Goal: Task Accomplishment & Management: Use online tool/utility

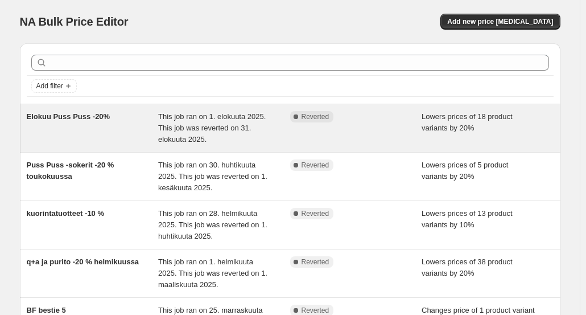
click at [196, 128] on span "This job ran on 1. elokuuta 2025. This job was reverted on 31. elokuuta 2025." at bounding box center [212, 127] width 108 height 31
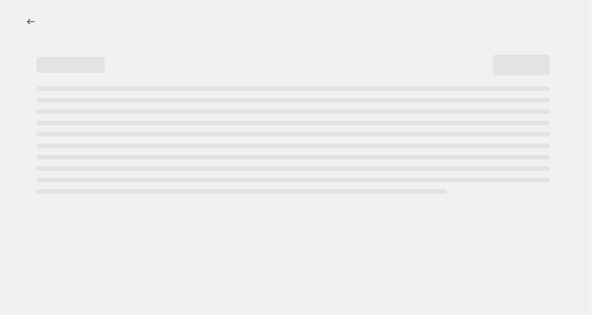
select select "percentage"
select select "collection"
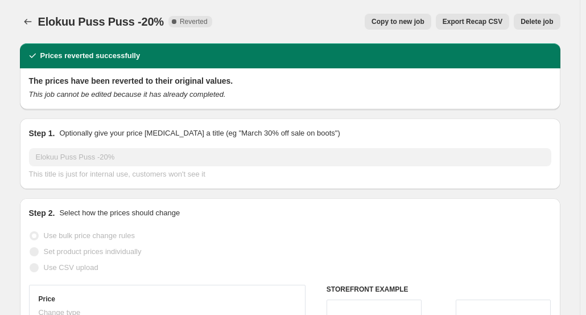
click at [359, 47] on div "Prices reverted successfully" at bounding box center [290, 55] width 541 height 25
click at [286, 54] on div "Prices reverted successfully" at bounding box center [290, 55] width 527 height 11
click at [268, 102] on div "The prices have been reverted to their original values. This job cannot be edit…" at bounding box center [290, 88] width 541 height 41
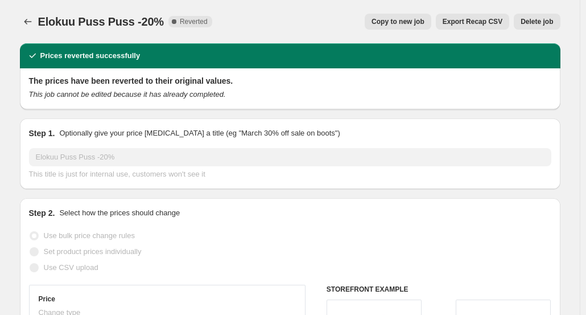
click at [211, 87] on div "The prices have been reverted to their original values. This job cannot be edit…" at bounding box center [290, 87] width 522 height 25
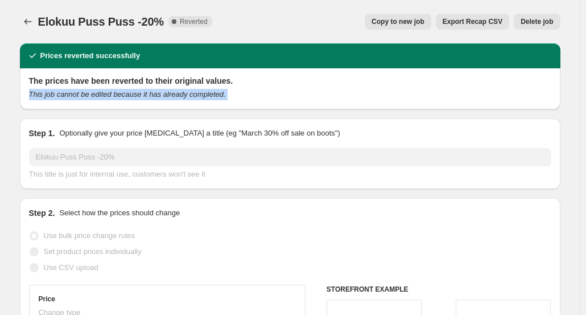
click at [211, 87] on div "The prices have been reverted to their original values. This job cannot be edit…" at bounding box center [290, 87] width 522 height 25
click at [244, 88] on div "The prices have been reverted to their original values. This job cannot be edit…" at bounding box center [290, 87] width 522 height 25
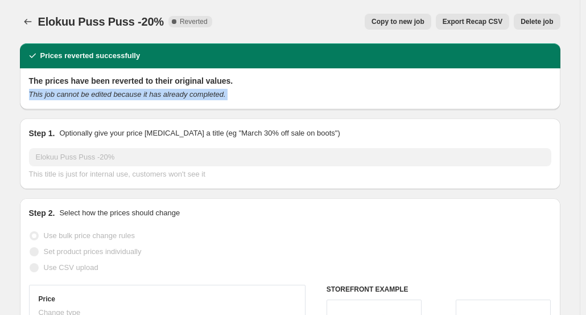
click at [244, 88] on div "The prices have been reverted to their original values. This job cannot be edit…" at bounding box center [290, 87] width 522 height 25
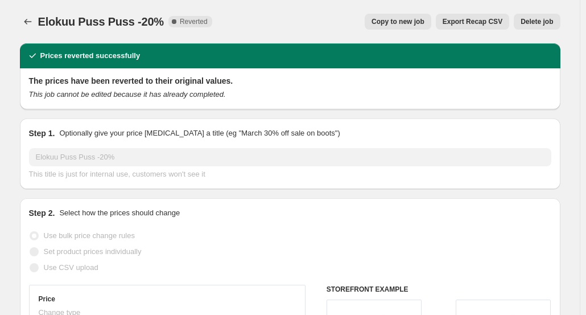
click at [209, 9] on div "Elokuu Puss Puss -20%. This page is ready Elokuu Puss Puss -20% Complete Revert…" at bounding box center [290, 21] width 541 height 43
click at [26, 20] on icon "Price change jobs" at bounding box center [27, 21] width 11 height 11
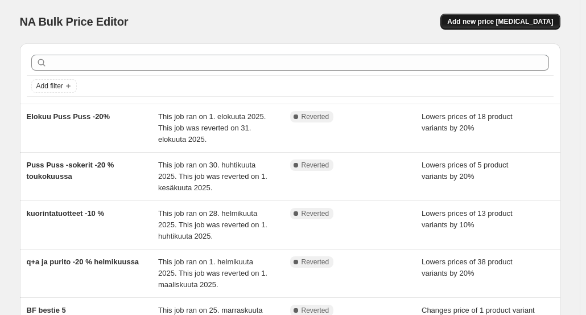
click at [508, 23] on span "Add new price [MEDICAL_DATA]" at bounding box center [500, 21] width 106 height 9
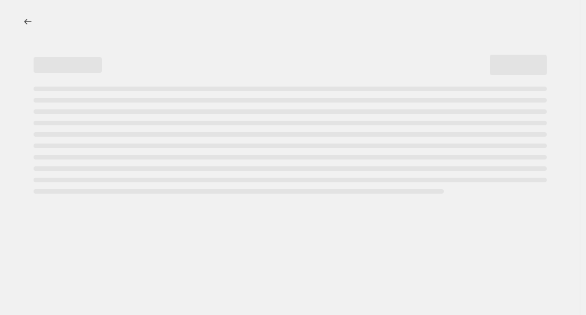
select select "percentage"
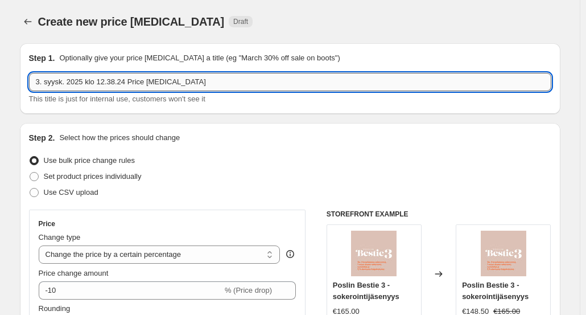
click at [199, 78] on input "3. syysk. 2025 klo 12.38.24 Price change job" at bounding box center [290, 82] width 522 height 18
drag, startPoint x: 199, startPoint y: 78, endPoint x: 49, endPoint y: 77, distance: 149.7
click at [49, 77] on input "3. syysk. 2025 klo 12.38.24 Price change job" at bounding box center [290, 82] width 522 height 18
type input "3"
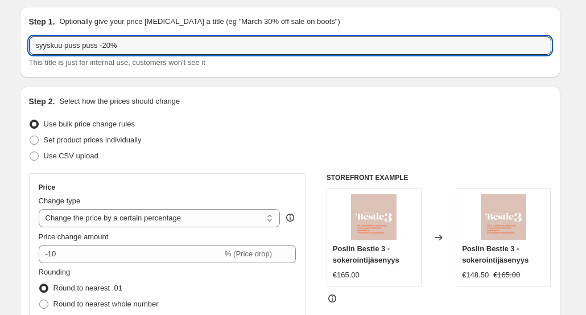
scroll to position [36, 0]
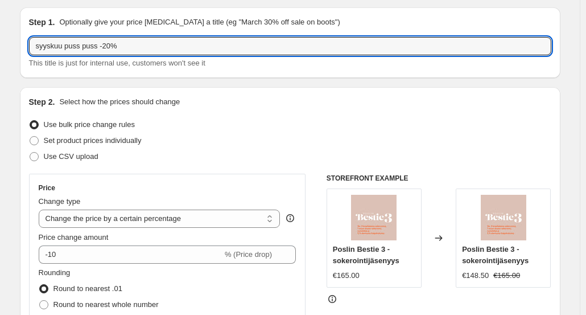
type input "syyskuu puss puss -20%"
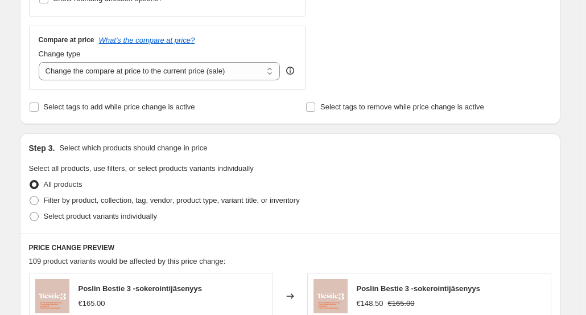
scroll to position [399, 0]
click at [101, 192] on label "Filter by product, collection, tag, vendor, product type, variant title, or inv…" at bounding box center [164, 200] width 271 height 16
click at [30, 195] on input "Filter by product, collection, tag, vendor, product type, variant title, or inv…" at bounding box center [30, 195] width 1 height 1
radio input "true"
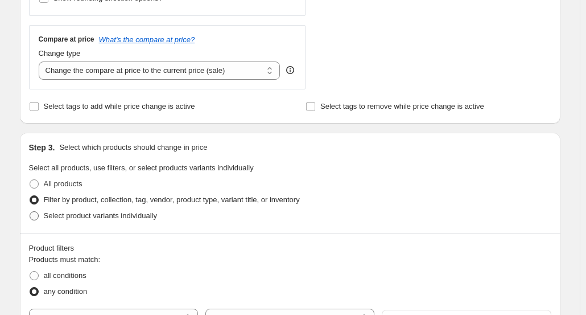
scroll to position [484, 0]
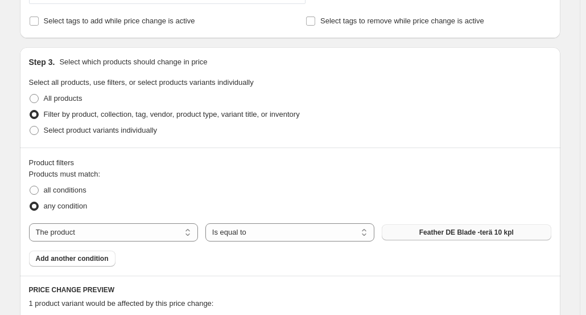
click at [412, 232] on button "Feather DE Blade -terä 10 kpl" at bounding box center [466, 232] width 169 height 16
click at [433, 228] on span "Feather DE Blade -terä 10 kpl" at bounding box center [466, 232] width 94 height 9
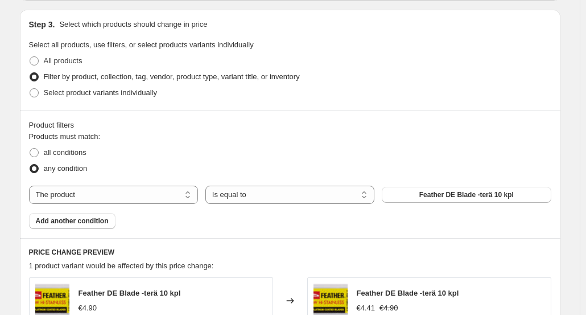
scroll to position [522, 0]
click at [82, 153] on span "all conditions" at bounding box center [65, 151] width 43 height 9
click at [30, 148] on input "all conditions" at bounding box center [30, 147] width 1 height 1
radio input "true"
click at [437, 201] on button "Feather DE Blade -terä 10 kpl" at bounding box center [466, 194] width 169 height 16
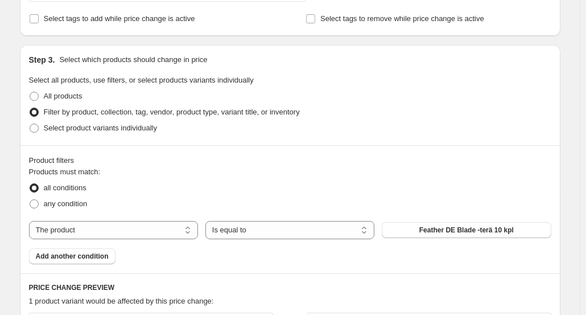
scroll to position [488, 0]
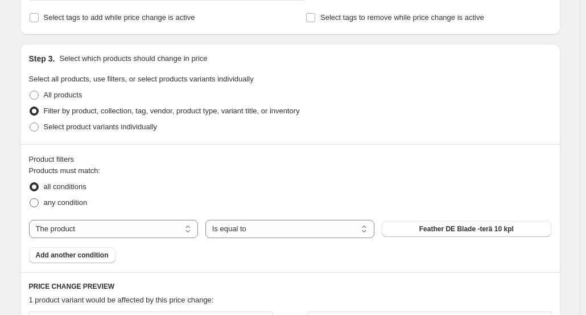
click at [50, 198] on span "any condition" at bounding box center [66, 202] width 44 height 9
click at [30, 198] on input "any condition" at bounding box center [30, 198] width 1 height 1
radio input "true"
click at [142, 232] on select "The product The product's collection The product's tag The product's vendor The…" at bounding box center [113, 229] width 169 height 18
click at [122, 228] on select "The product The product's collection The product's tag The product's vendor The…" at bounding box center [113, 229] width 169 height 18
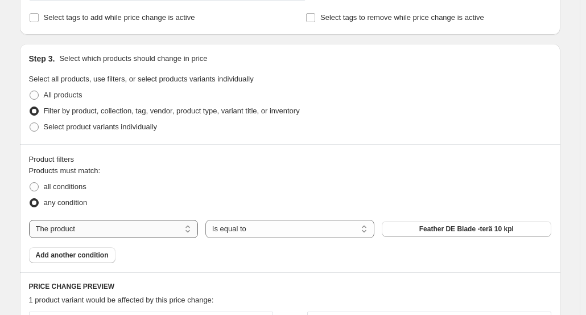
select select "collection"
click at [423, 225] on button "Bestie-sokerointijäsenyydet" at bounding box center [466, 229] width 169 height 16
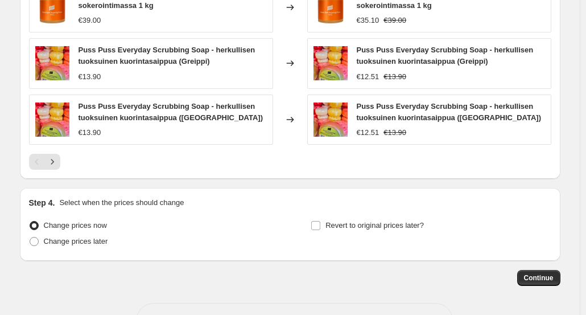
scroll to position [966, 0]
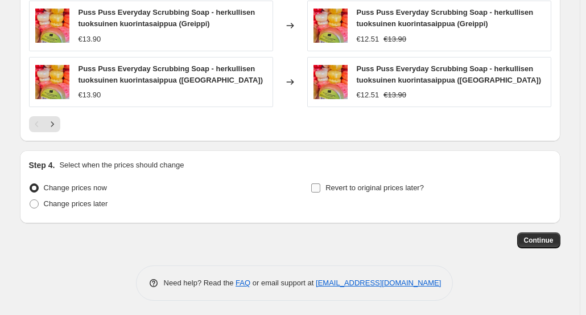
click at [319, 190] on input "Revert to original prices later?" at bounding box center [315, 187] width 9 height 9
checkbox input "true"
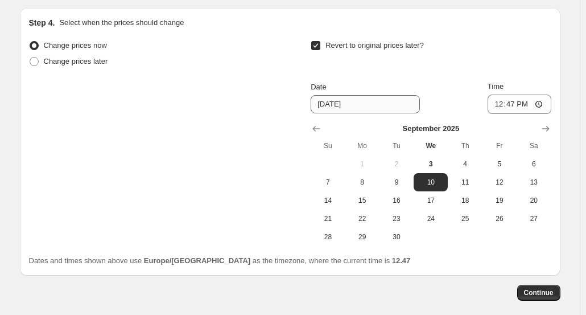
scroll to position [1112, 0]
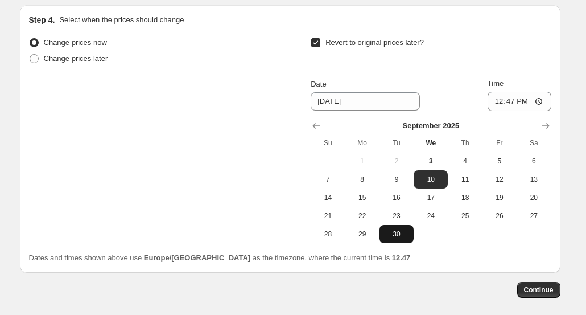
click at [390, 232] on span "30" at bounding box center [396, 233] width 25 height 9
type input "9/30/2025"
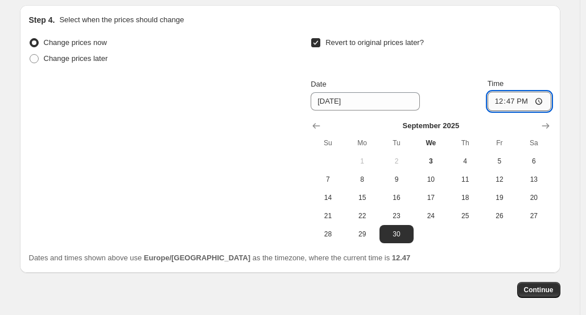
click at [522, 95] on input "12:47" at bounding box center [520, 101] width 64 height 19
click at [512, 100] on input "12:47" at bounding box center [520, 101] width 64 height 19
click at [521, 96] on input "13:47" at bounding box center [520, 101] width 64 height 19
click at [520, 97] on input "13:47" at bounding box center [520, 101] width 64 height 19
type input "23:59"
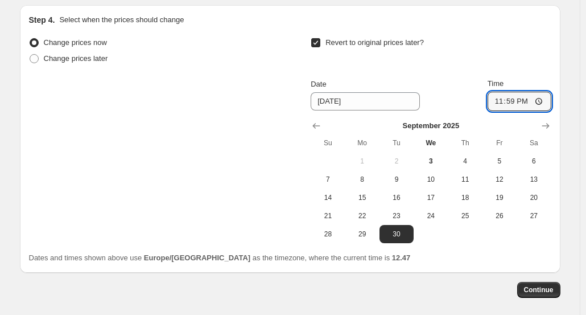
click at [488, 65] on div "Revert to original prices later?" at bounding box center [431, 52] width 240 height 34
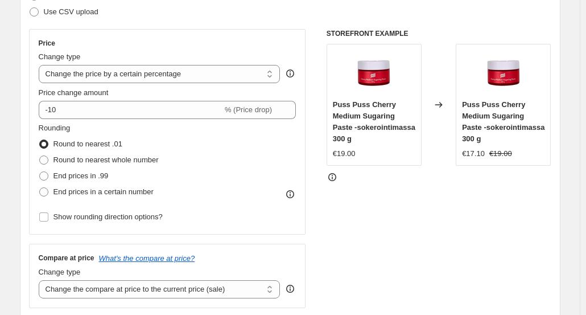
scroll to position [108, 0]
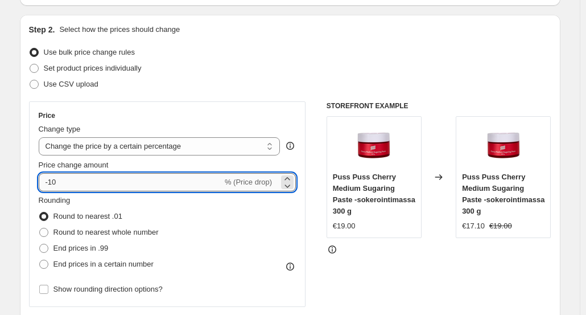
click at [154, 180] on input "-10" at bounding box center [131, 182] width 184 height 18
type input "-1"
type input "-20"
click at [187, 85] on div "Use CSV upload" at bounding box center [290, 84] width 522 height 16
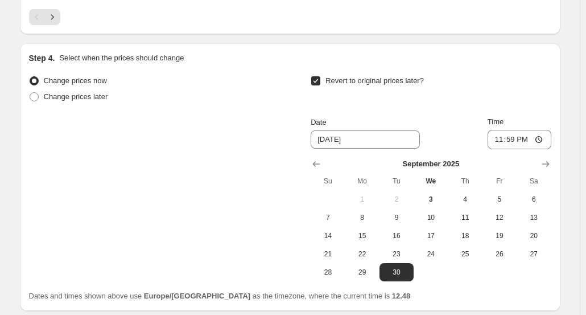
scroll to position [1161, 0]
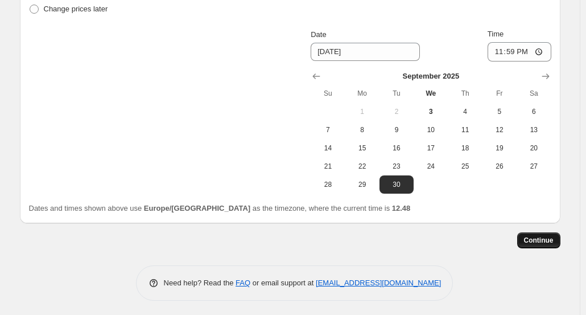
click at [539, 242] on button "Continue" at bounding box center [538, 240] width 43 height 16
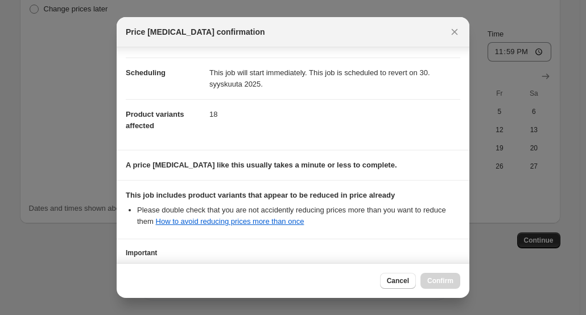
scroll to position [174, 0]
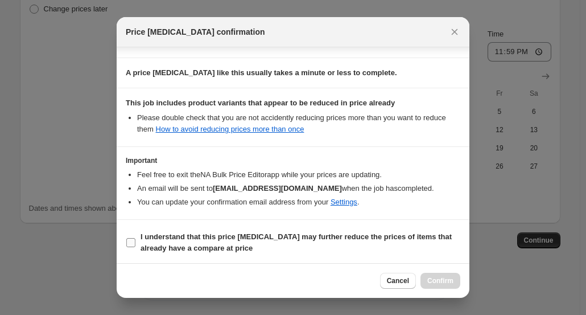
click at [247, 238] on b "I understand that this price change job may further reduce the prices of items …" at bounding box center [296, 242] width 311 height 20
click at [135, 238] on input "I understand that this price change job may further reduce the prices of items …" at bounding box center [130, 242] width 9 height 9
checkbox input "true"
click at [392, 285] on span "Cancel" at bounding box center [398, 280] width 22 height 9
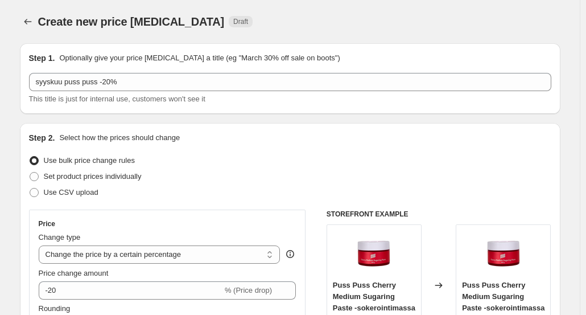
scroll to position [1161, 0]
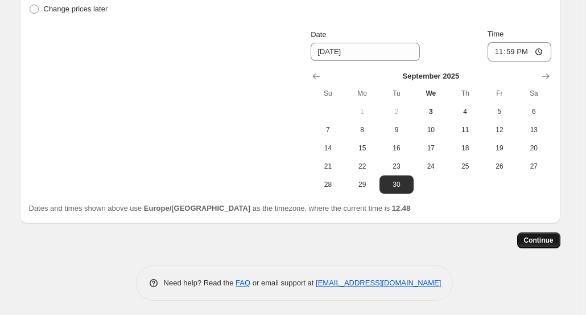
click at [522, 241] on button "Continue" at bounding box center [538, 240] width 43 height 16
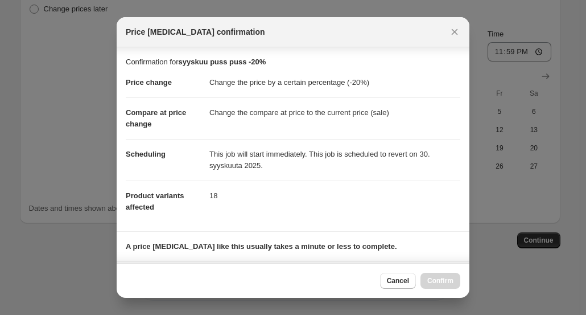
scroll to position [174, 0]
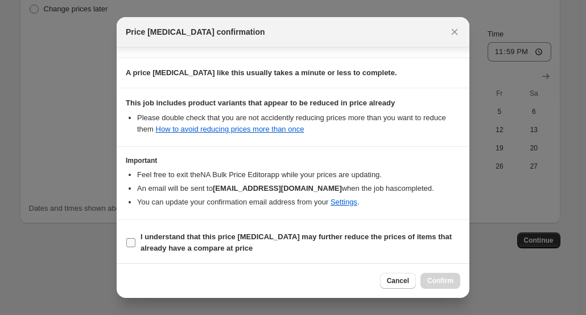
click at [175, 250] on b "I understand that this price change job may further reduce the prices of items …" at bounding box center [296, 242] width 311 height 20
click at [135, 247] on input "I understand that this price change job may further reduce the prices of items …" at bounding box center [130, 242] width 9 height 9
checkbox input "true"
click at [438, 281] on span "Confirm" at bounding box center [440, 280] width 26 height 9
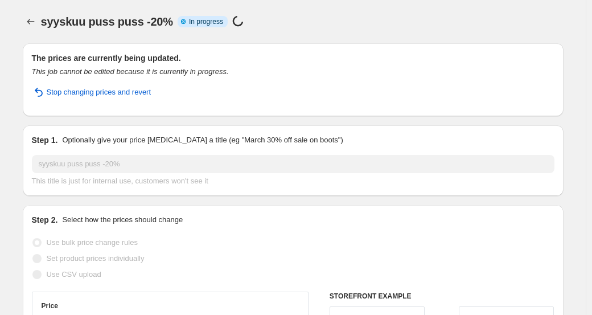
select select "percentage"
select select "collection"
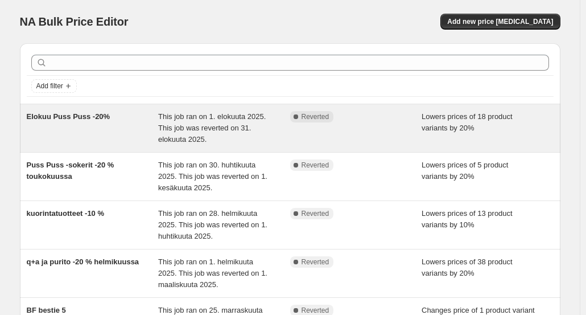
click at [228, 138] on div "This job ran on 1. elokuuta 2025. This job was reverted on 31. elokuuta 2025." at bounding box center [224, 128] width 132 height 34
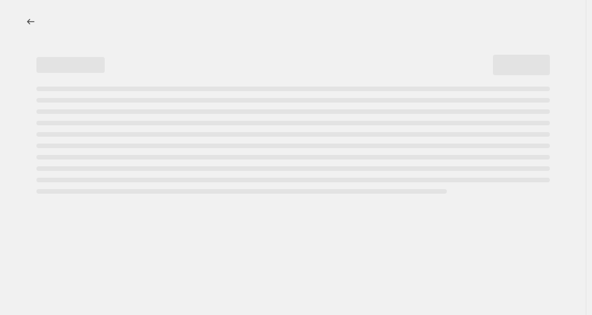
select select "percentage"
select select "collection"
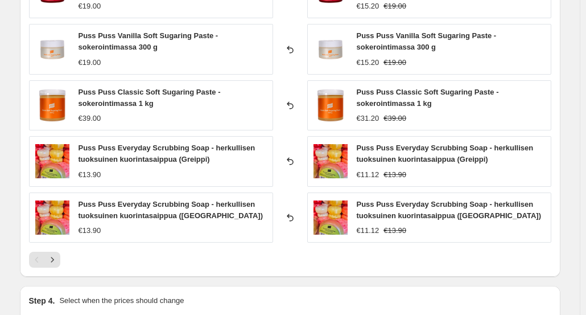
scroll to position [991, 0]
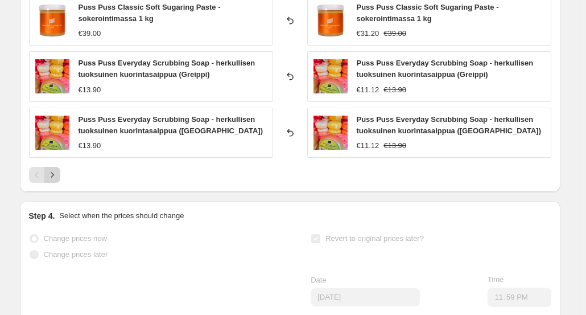
click at [53, 174] on icon "Next" at bounding box center [52, 174] width 11 height 11
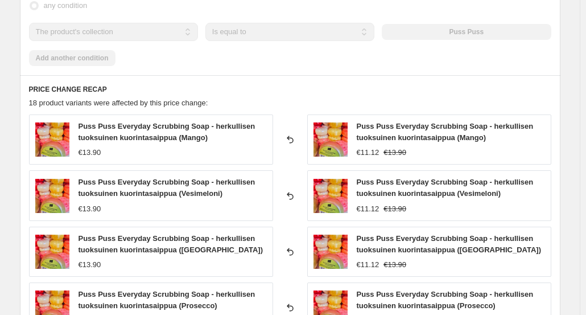
scroll to position [760, 0]
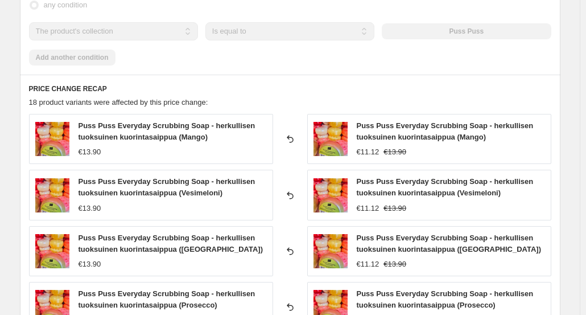
click at [159, 121] on span "Puss Puss Everyday Scrubbing Soap - herkullisen tuoksuinen kuorintasaippua (Man…" at bounding box center [167, 131] width 177 height 20
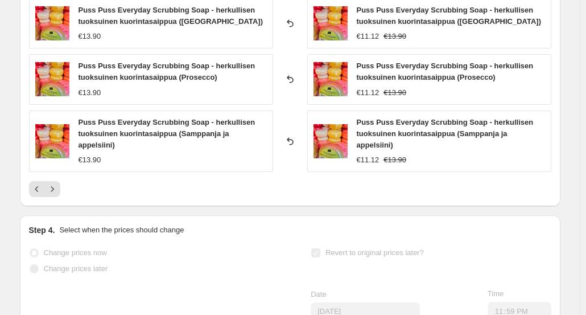
scroll to position [997, 0]
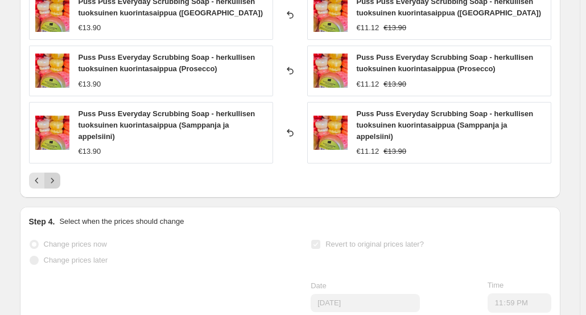
click at [56, 175] on icon "Next" at bounding box center [52, 180] width 11 height 11
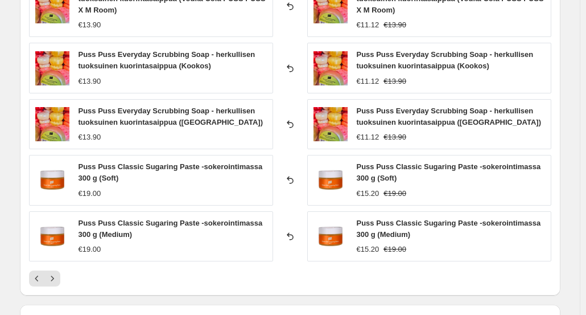
scroll to position [898, 0]
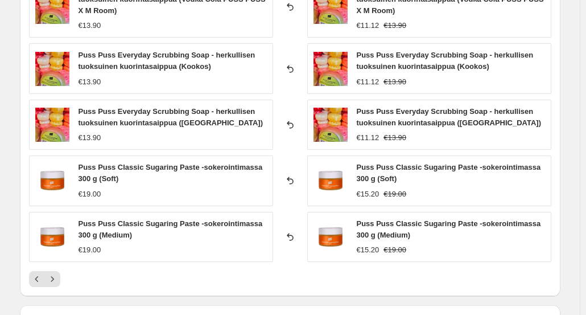
click at [34, 276] on button "Previous" at bounding box center [37, 279] width 16 height 16
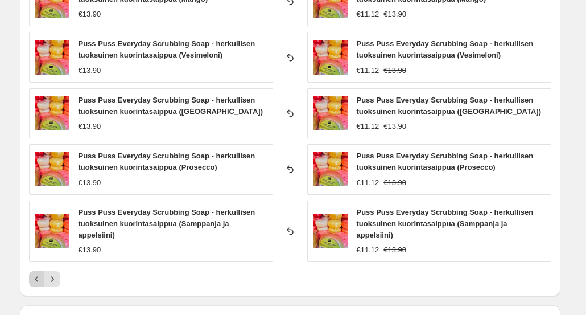
click at [39, 271] on button "Previous" at bounding box center [37, 279] width 16 height 16
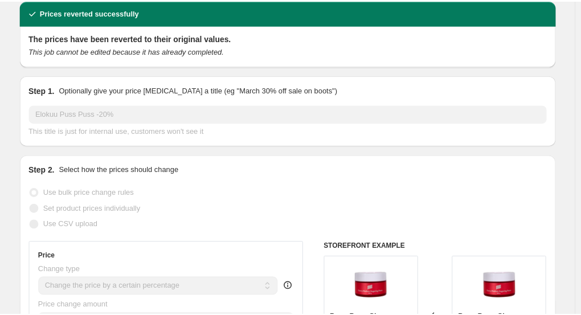
scroll to position [0, 0]
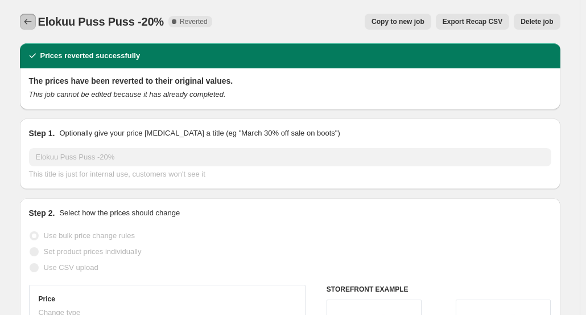
click at [34, 17] on icon "Price change jobs" at bounding box center [27, 21] width 11 height 11
